Goal: Task Accomplishment & Management: Use online tool/utility

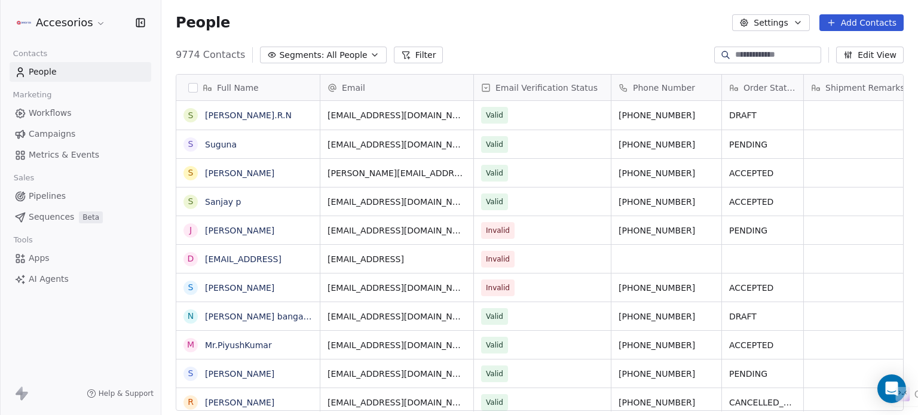
scroll to position [356, 747]
click at [29, 255] on span "Apps" at bounding box center [39, 258] width 21 height 13
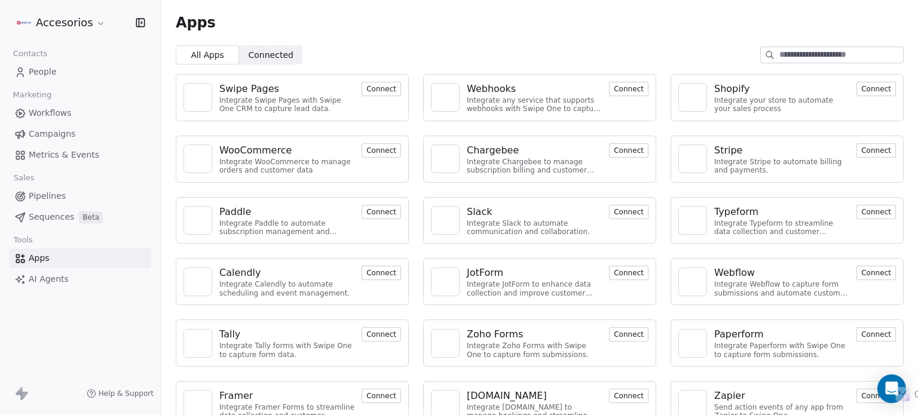
click at [861, 87] on button "Connect" at bounding box center [876, 89] width 39 height 14
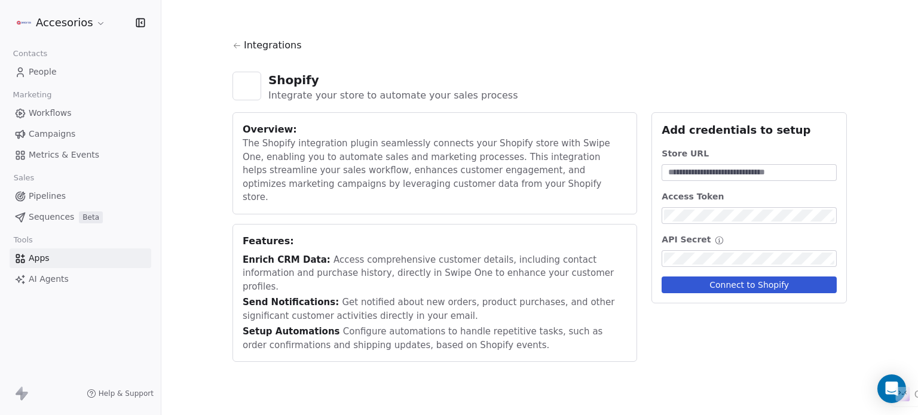
click at [710, 170] on input at bounding box center [749, 173] width 170 height 12
click at [718, 250] on div at bounding box center [749, 258] width 175 height 17
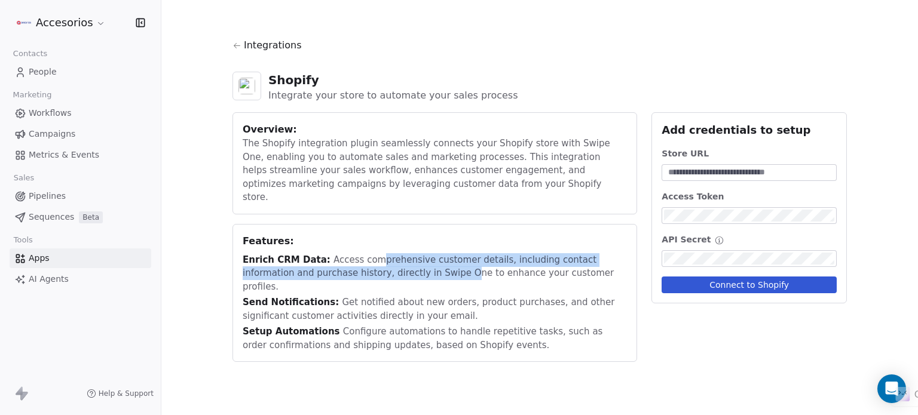
click at [403, 276] on div "Enrich CRM Data: Access comprehensive customer details, including contact infor…" at bounding box center [435, 302] width 384 height 99
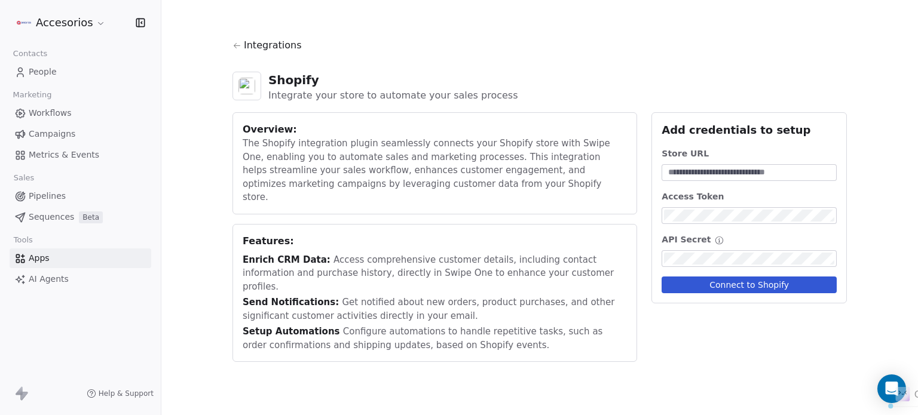
drag, startPoint x: 447, startPoint y: 310, endPoint x: 452, endPoint y: 287, distance: 23.8
click at [448, 325] on div "Setup Automations Configure automations to handle repetitive tasks, such as ord…" at bounding box center [435, 338] width 384 height 27
